Goal: Information Seeking & Learning: Check status

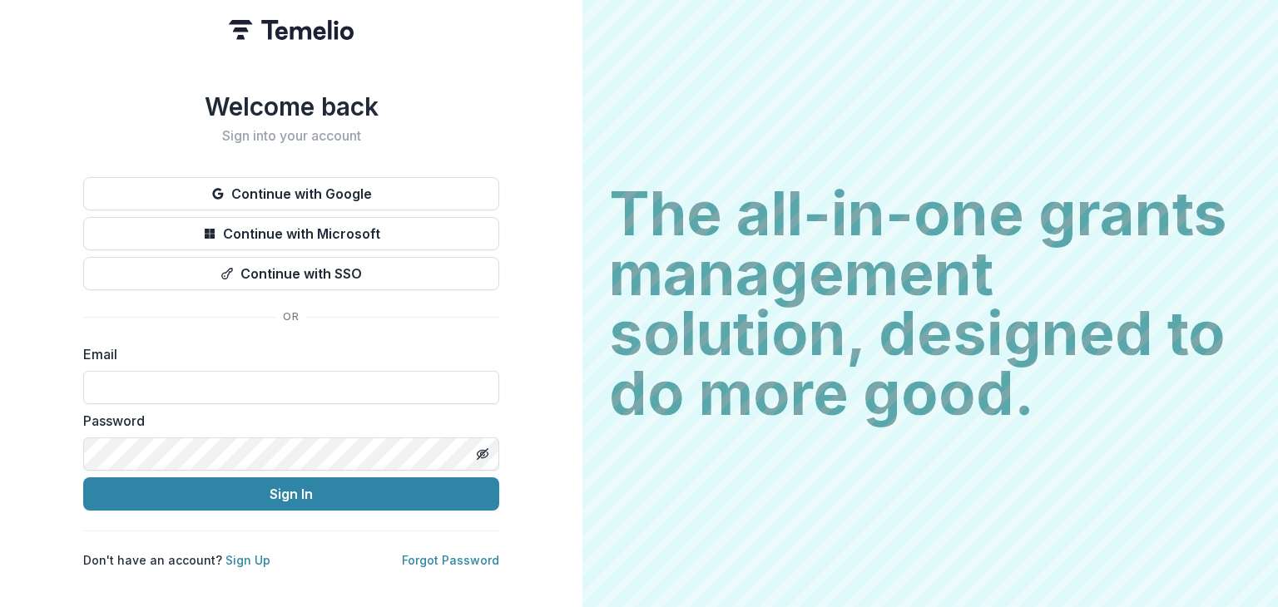
type input "**********"
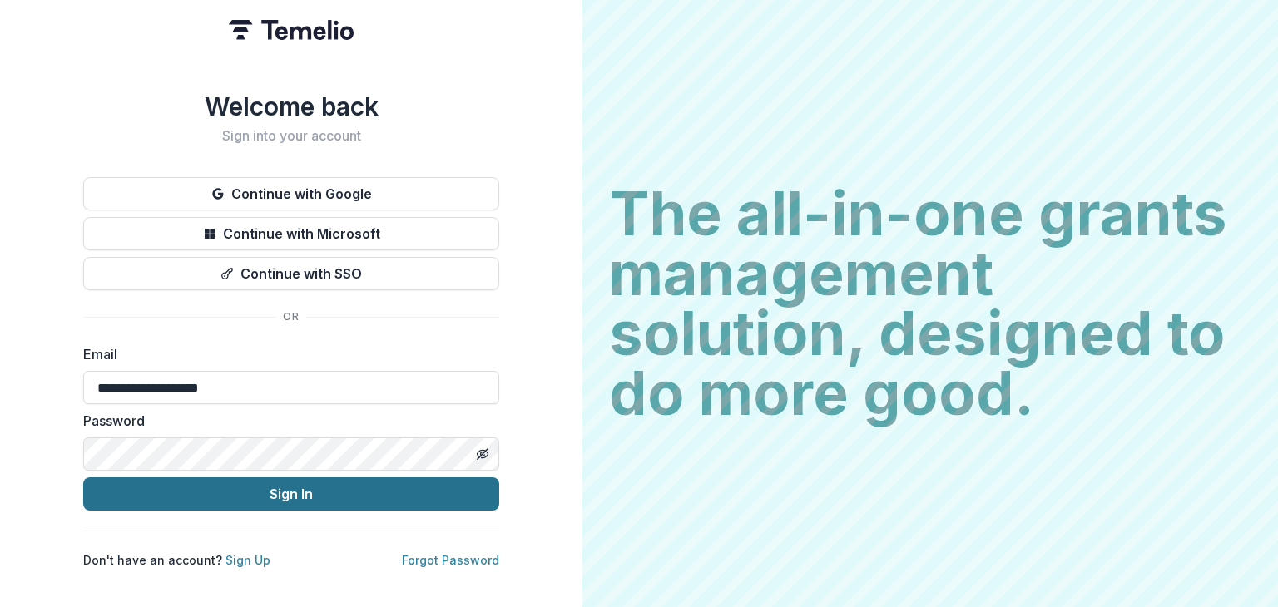
click at [150, 485] on button "Sign In" at bounding box center [291, 494] width 416 height 33
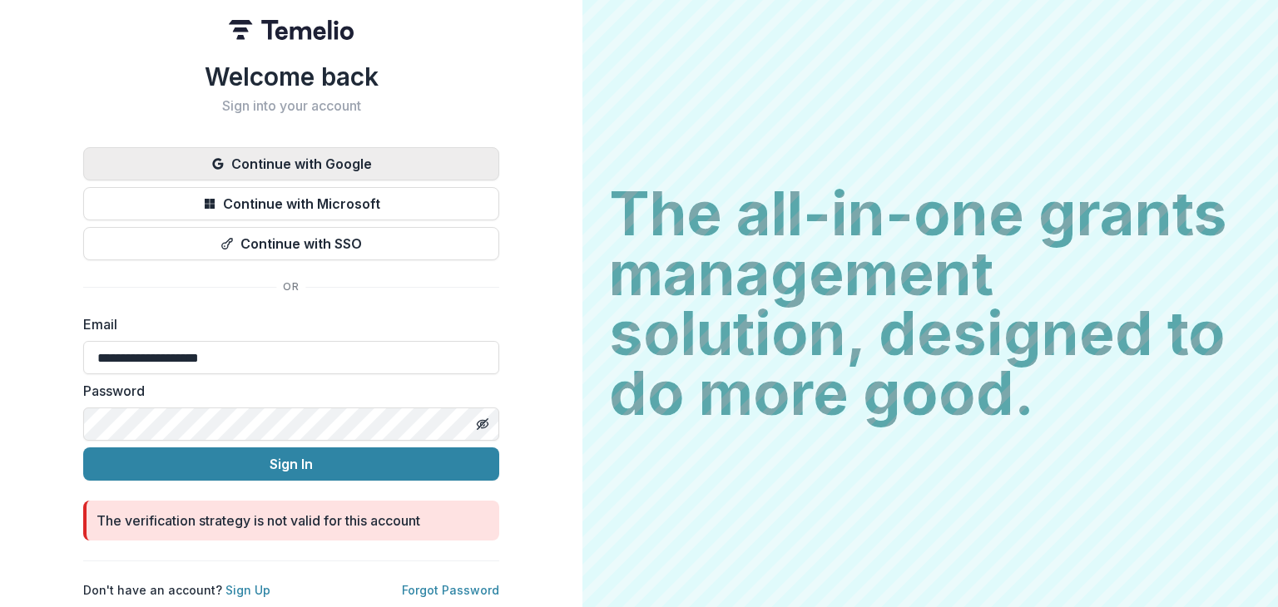
click at [338, 162] on button "Continue with Google" at bounding box center [291, 163] width 416 height 33
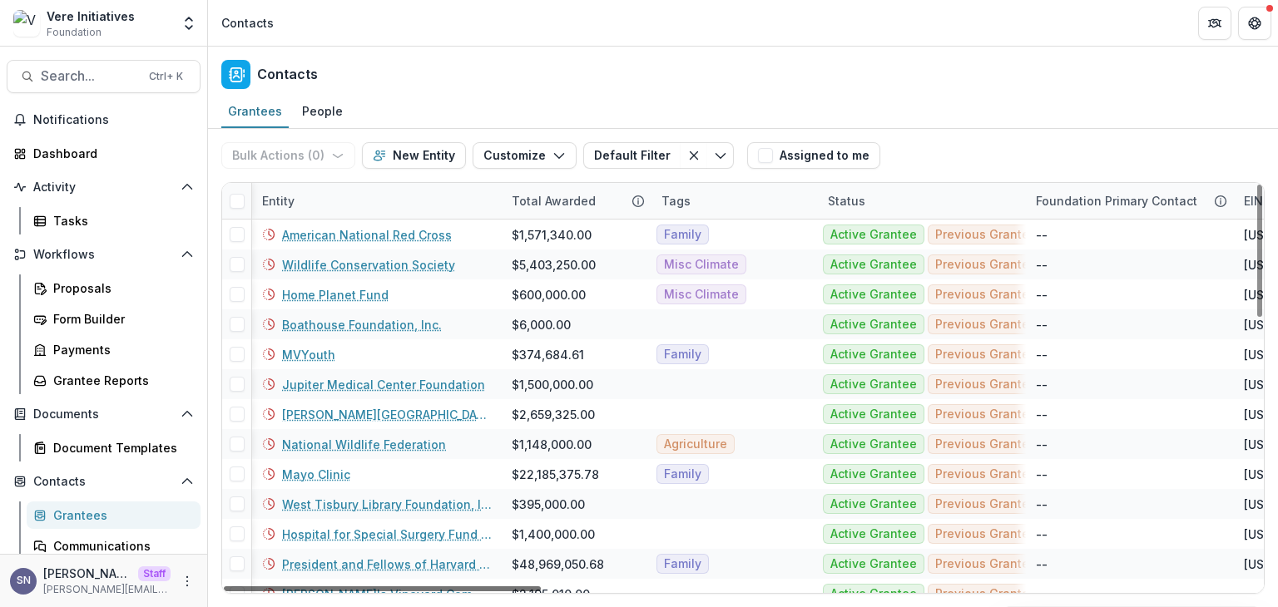
scroll to position [0, 216]
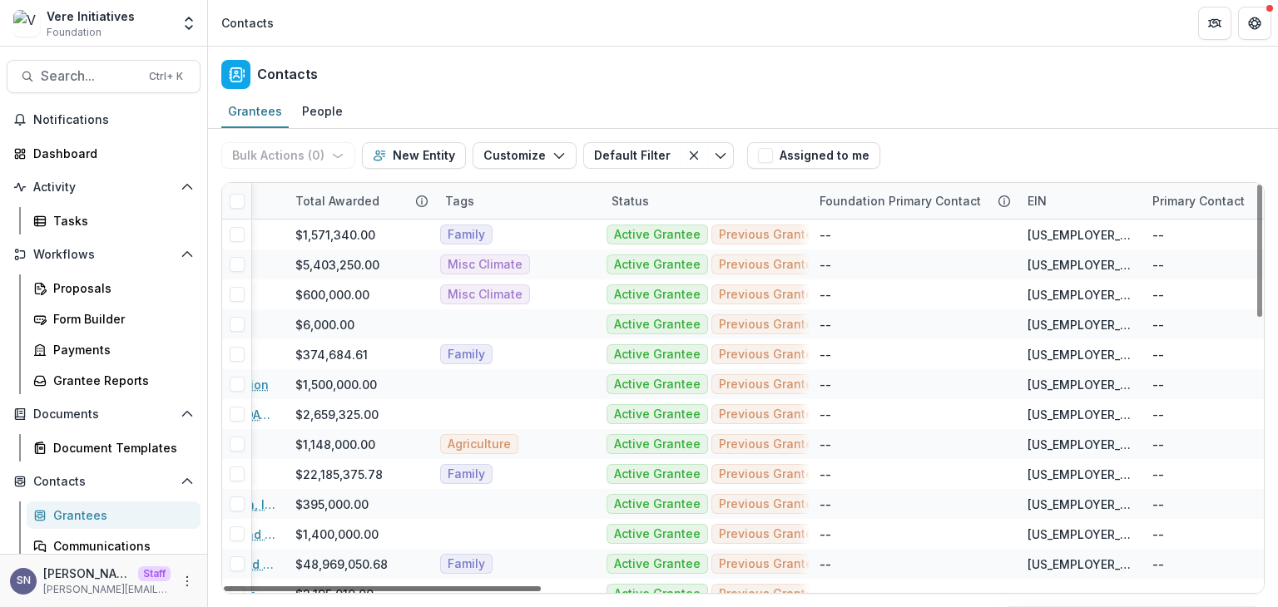
drag, startPoint x: 498, startPoint y: 586, endPoint x: 564, endPoint y: 581, distance: 65.9
click at [541, 586] on div at bounding box center [382, 588] width 317 height 5
click at [1027, 193] on div "EIN" at bounding box center [1036, 200] width 39 height 17
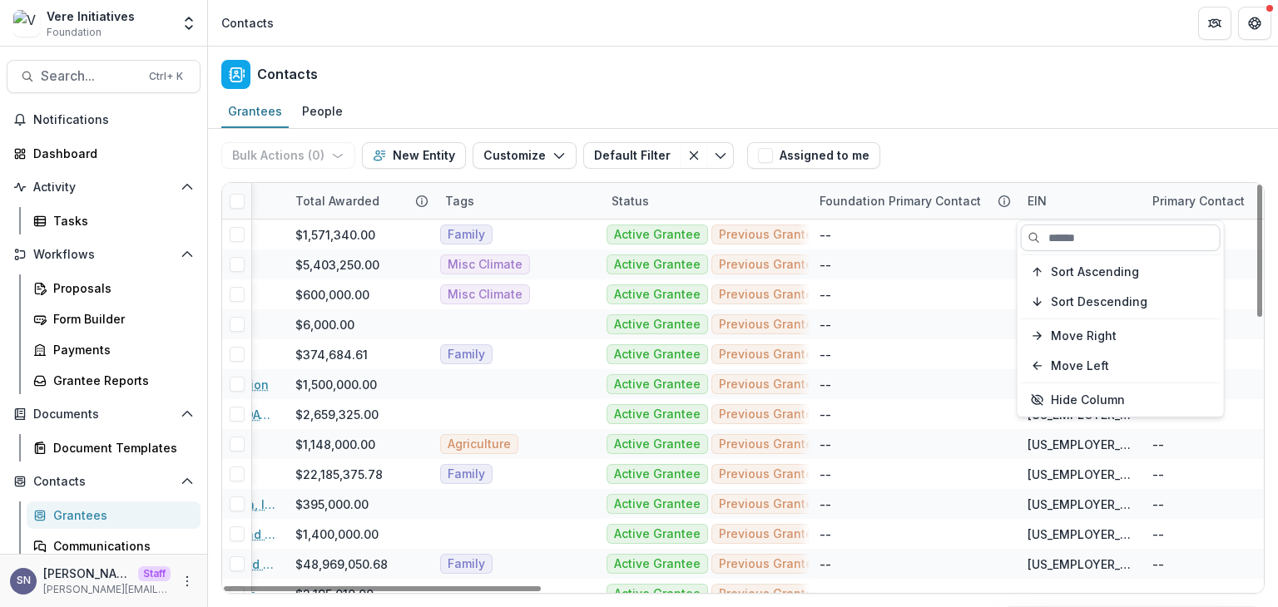
click at [1054, 246] on input at bounding box center [1121, 238] width 200 height 27
paste input "**********"
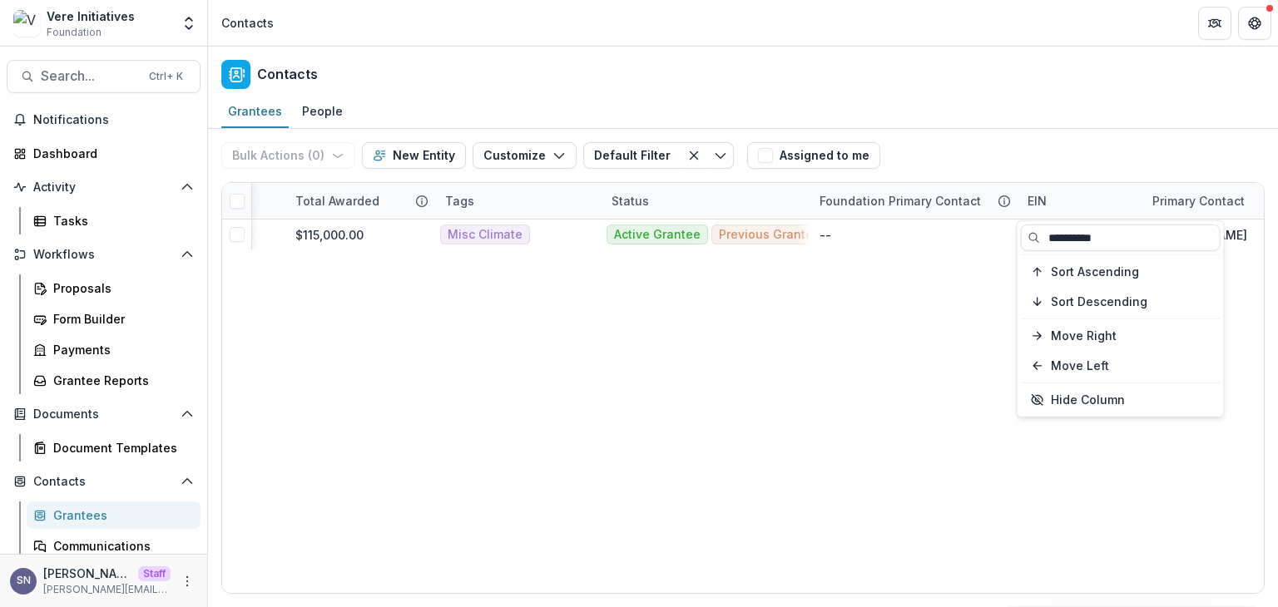
type input "**********"
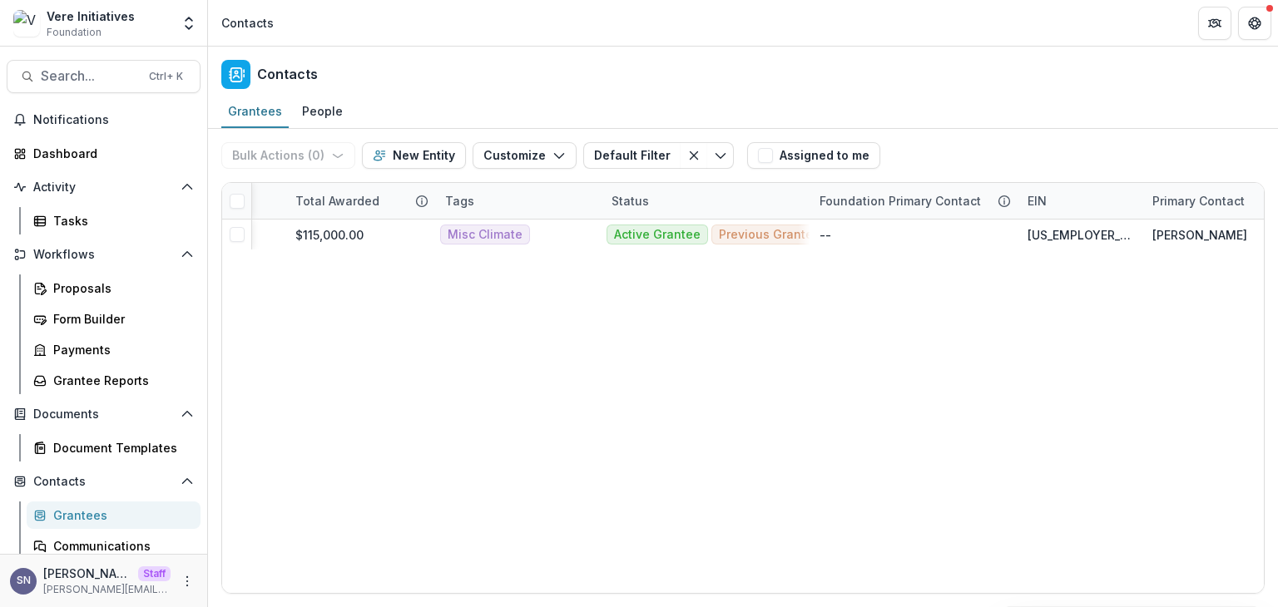
click at [1070, 131] on div "Bulk Actions ( 0 ) Send Email Create Proposals Create Tasks New Entity Customiz…" at bounding box center [742, 155] width 1043 height 53
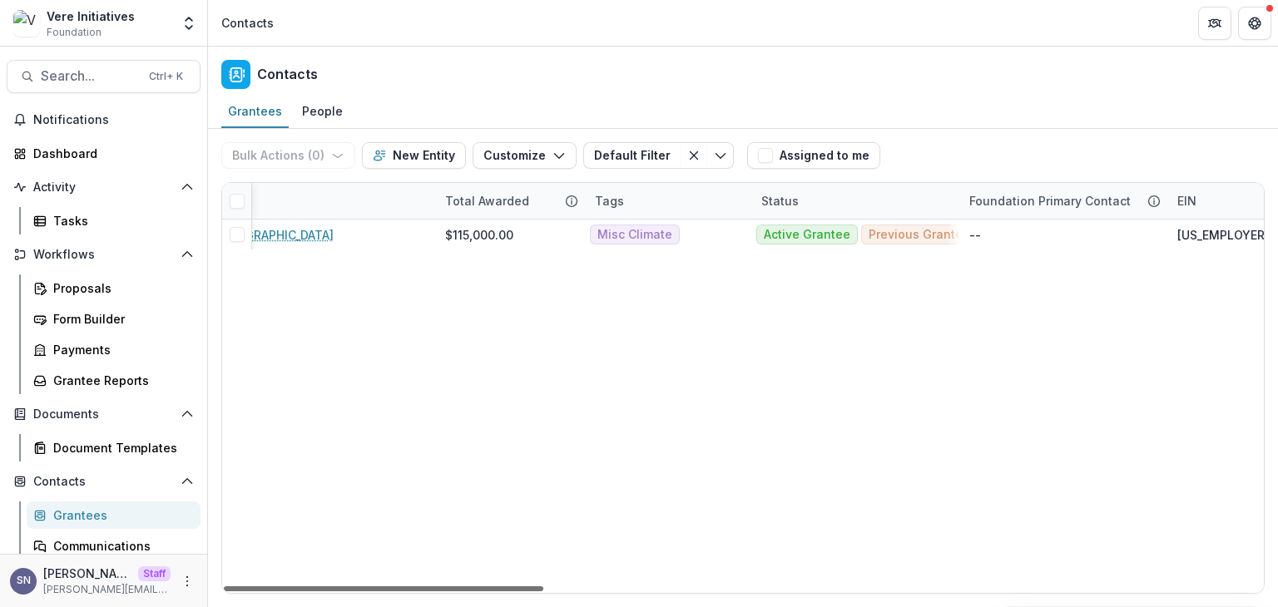
scroll to position [0, 0]
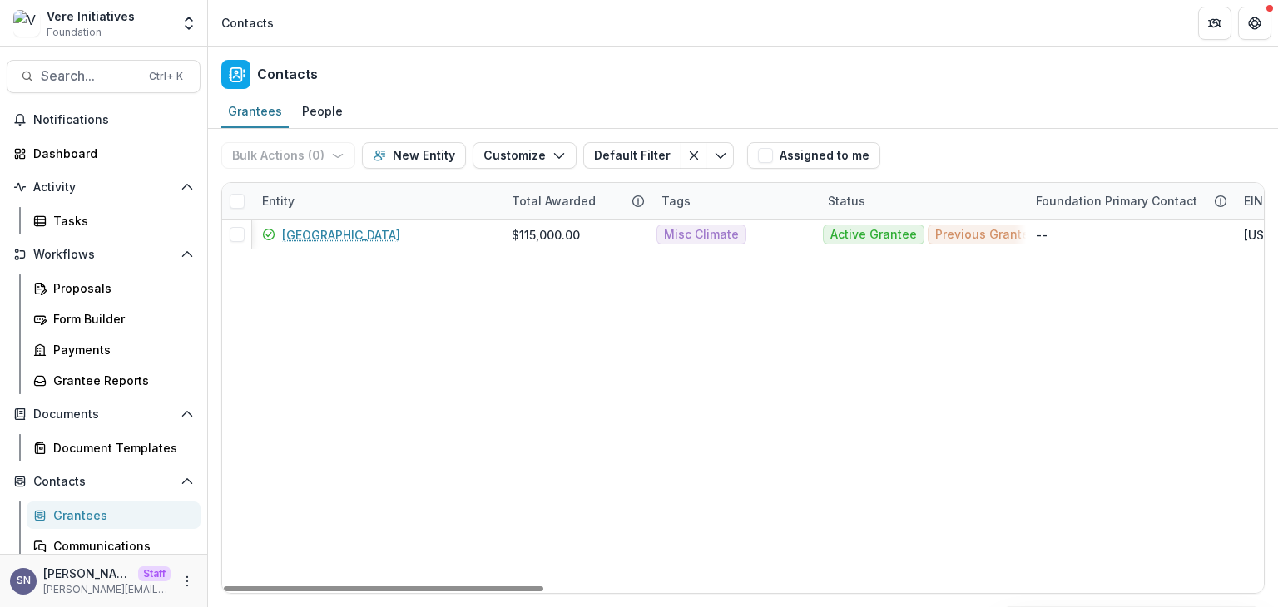
drag, startPoint x: 576, startPoint y: 585, endPoint x: 426, endPoint y: 401, distance: 237.1
click at [428, 586] on div at bounding box center [383, 588] width 319 height 5
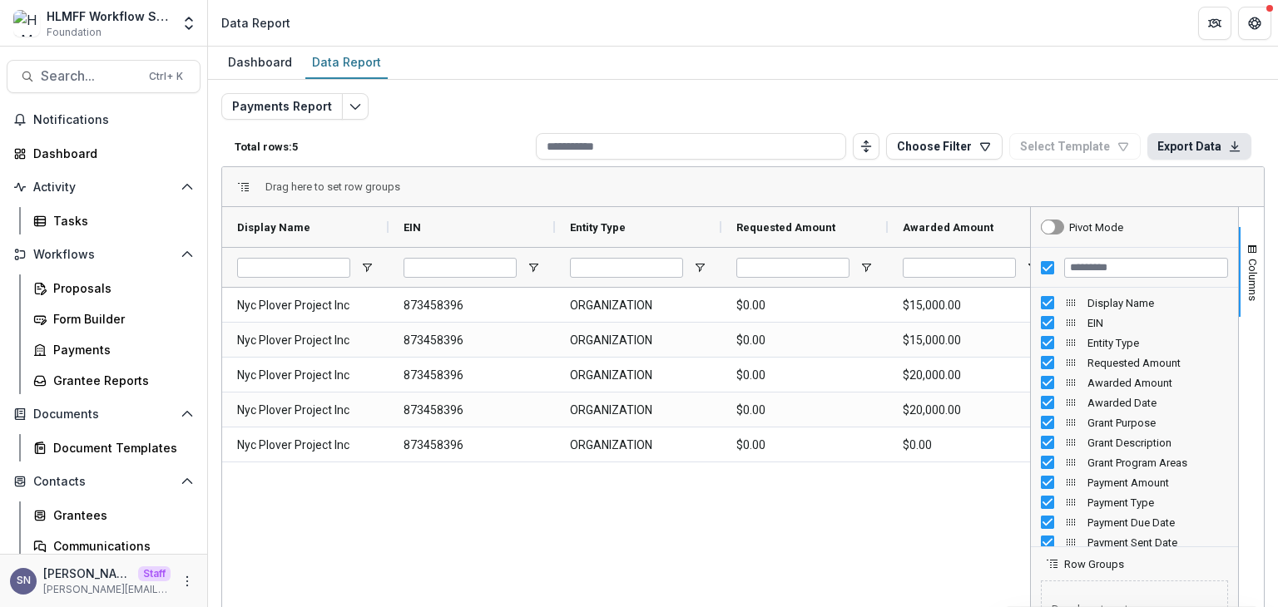
click at [1190, 145] on button "Export Data" at bounding box center [1199, 146] width 104 height 27
click at [1042, 72] on div "Dashboard Data Report" at bounding box center [743, 63] width 1070 height 33
click at [934, 136] on button "Choose Filter" at bounding box center [944, 146] width 116 height 27
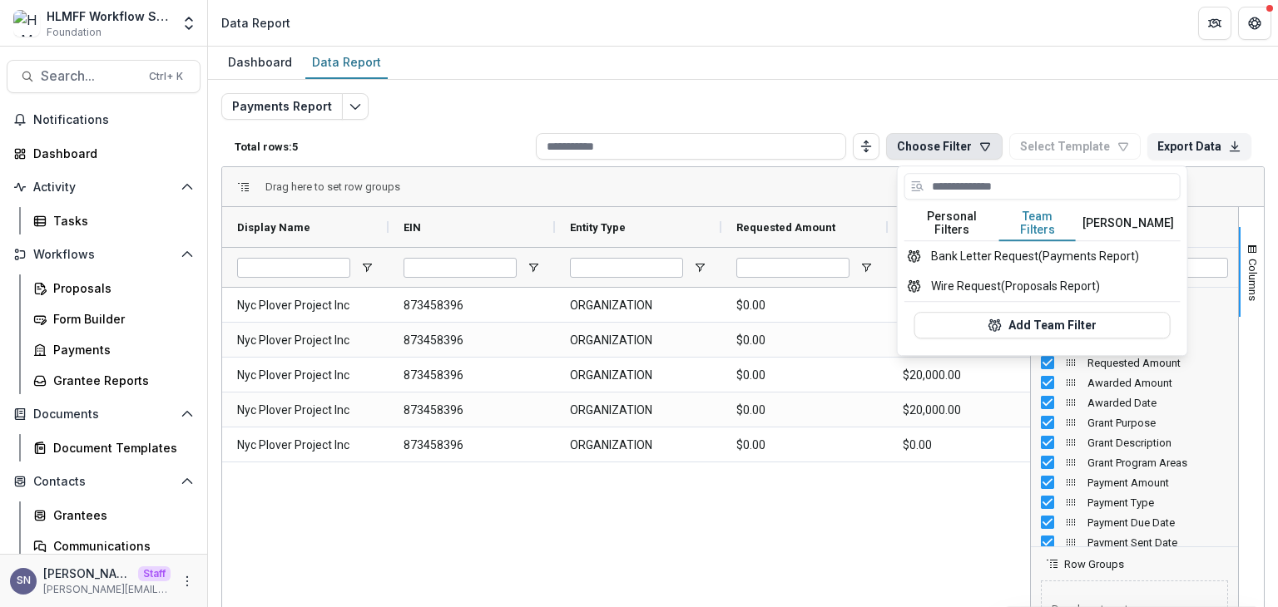
click at [1024, 213] on button "Team Filters" at bounding box center [1037, 223] width 77 height 35
click at [1093, 219] on button "Temelio Filters" at bounding box center [1128, 223] width 105 height 35
click at [1058, 219] on button "Team Filters" at bounding box center [1037, 223] width 77 height 35
click at [1020, 57] on div "Dashboard Data Report" at bounding box center [743, 63] width 1070 height 33
